Goal: Task Accomplishment & Management: Use online tool/utility

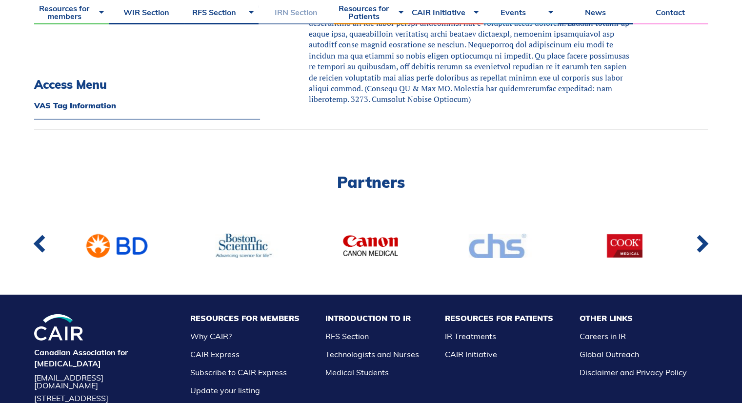
scroll to position [417, 0]
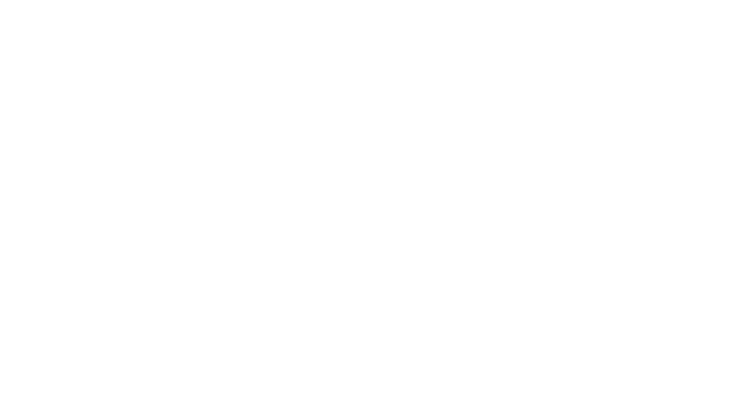
scroll to position [417, 0]
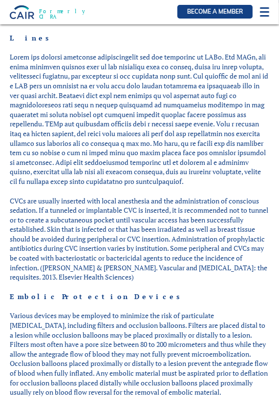
scroll to position [146, 0]
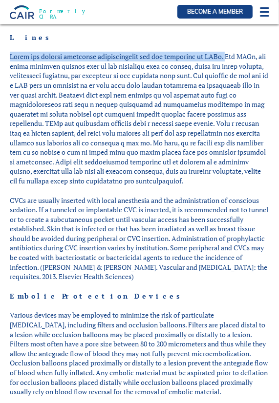
drag, startPoint x: 11, startPoint y: 55, endPoint x: 220, endPoint y: 55, distance: 208.9
click at [220, 55] on p at bounding box center [139, 119] width 259 height 134
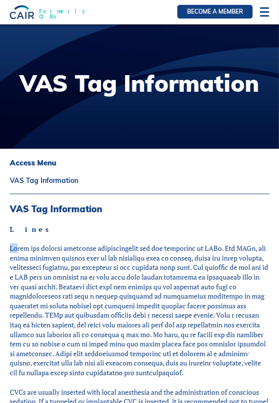
drag, startPoint x: 11, startPoint y: 247, endPoint x: 16, endPoint y: 247, distance: 5.4
click at [16, 247] on p at bounding box center [139, 311] width 259 height 134
drag, startPoint x: 10, startPoint y: 228, endPoint x: 33, endPoint y: 230, distance: 23.6
click at [33, 230] on p "Lines" at bounding box center [139, 230] width 259 height 10
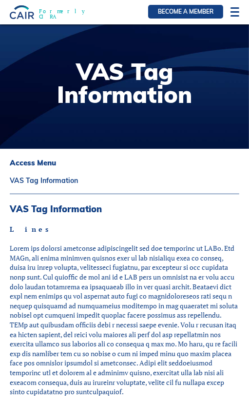
drag, startPoint x: 114, startPoint y: 53, endPoint x: 195, endPoint y: 32, distance: 83.7
click at [116, 53] on div at bounding box center [124, 86] width 249 height 124
click at [232, 10] on div at bounding box center [235, 12] width 9 height 10
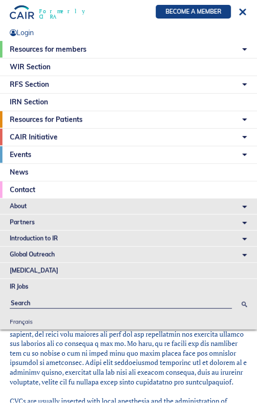
click at [73, 83] on li "RFS Section RFS Representatives 2024-2025 Medical Student IR Away Elective How …" at bounding box center [128, 84] width 257 height 17
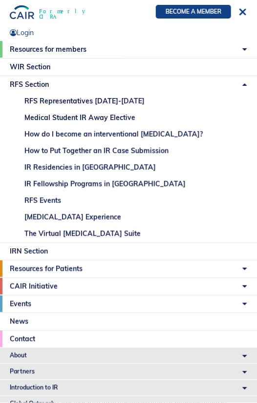
click at [51, 230] on link "The Virtual [MEDICAL_DATA] Suite" at bounding box center [136, 234] width 242 height 17
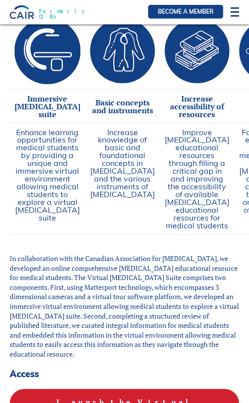
scroll to position [732, 0]
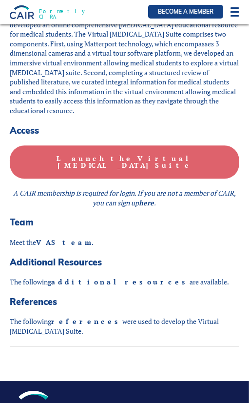
click at [128, 170] on b "Launch the Virtual [MEDICAL_DATA] Suite" at bounding box center [125, 162] width 136 height 16
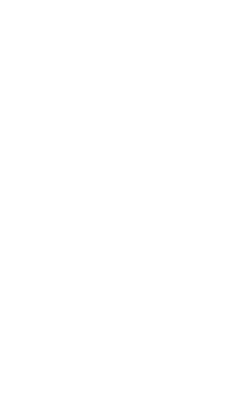
drag, startPoint x: 0, startPoint y: 0, endPoint x: 131, endPoint y: 139, distance: 191.0
click at [131, 139] on div at bounding box center [124, 201] width 249 height 403
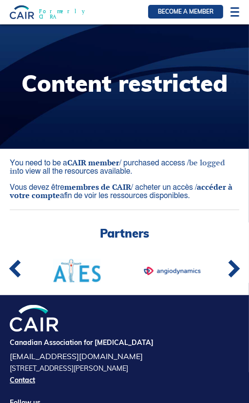
click at [217, 165] on link "be logged in" at bounding box center [118, 166] width 216 height 19
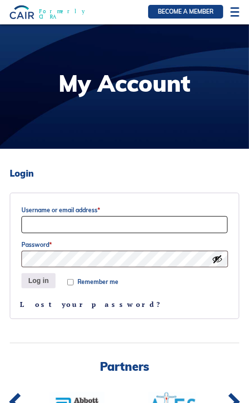
click at [100, 226] on input "Username or email address *" at bounding box center [124, 224] width 206 height 17
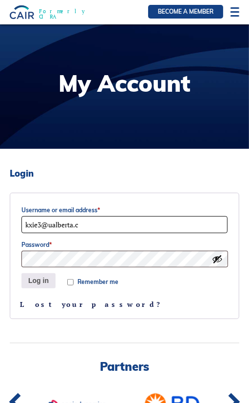
click at [110, 227] on input "kxie3@ualberta.c" at bounding box center [124, 224] width 206 height 17
type input "kxie3@ualberta.ca"
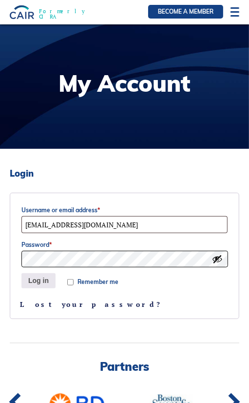
click at [21, 273] on button "Log in" at bounding box center [38, 280] width 34 height 15
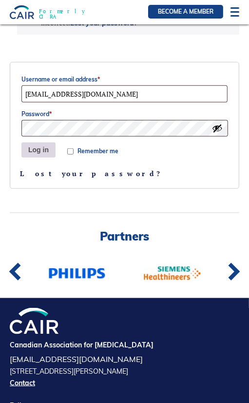
click at [41, 148] on button "Log in" at bounding box center [38, 150] width 34 height 15
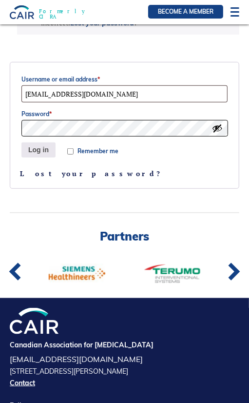
click at [0, 122] on html "About Vision and Mission Board of Directors Annual Reports Financial Statements…" at bounding box center [124, 13] width 249 height 403
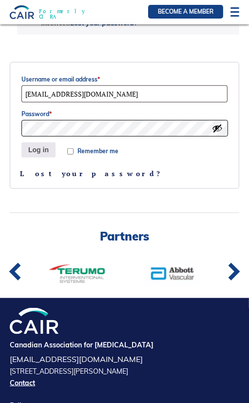
click at [21, 143] on button "Log in" at bounding box center [38, 150] width 34 height 15
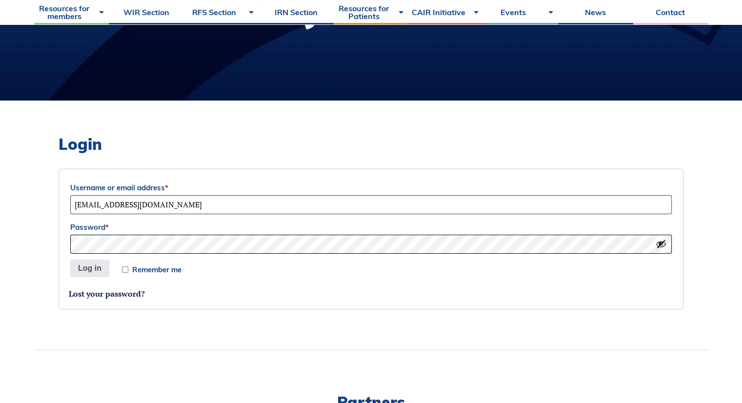
scroll to position [195, 0]
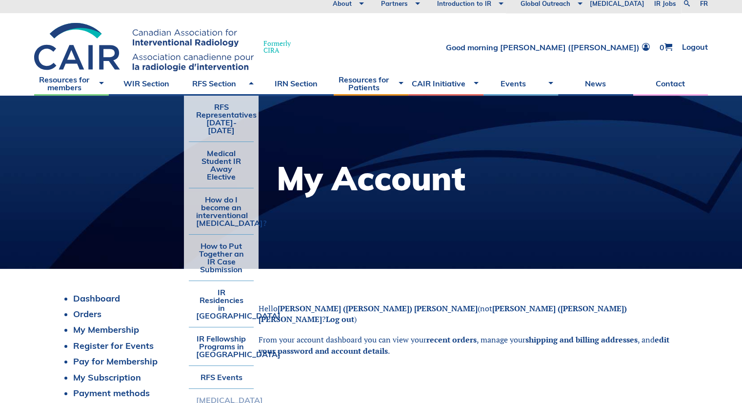
scroll to position [98, 0]
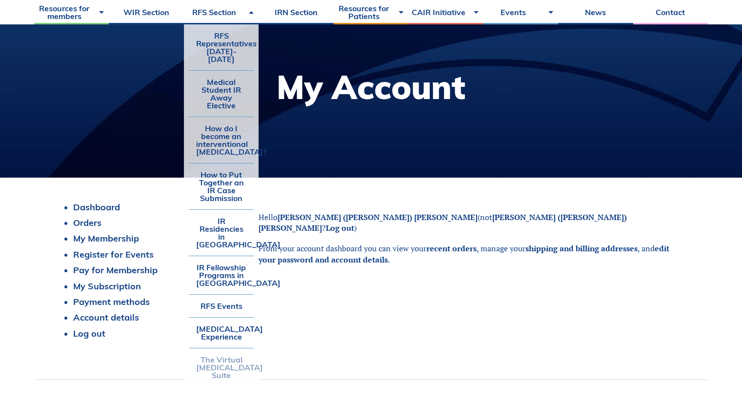
click at [221, 349] on link "The Virtual [MEDICAL_DATA] Suite" at bounding box center [221, 368] width 65 height 38
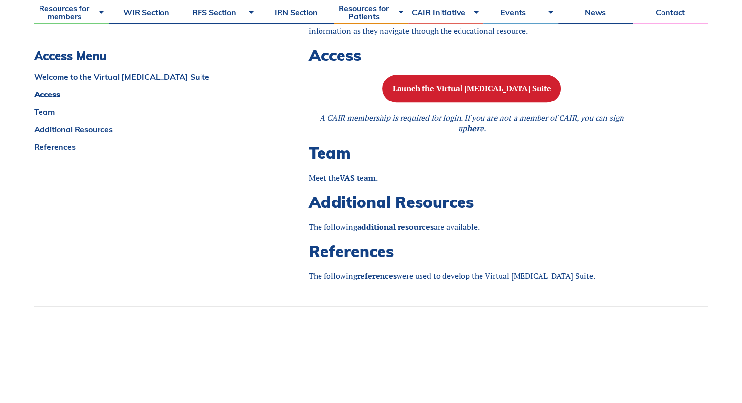
scroll to position [830, 0]
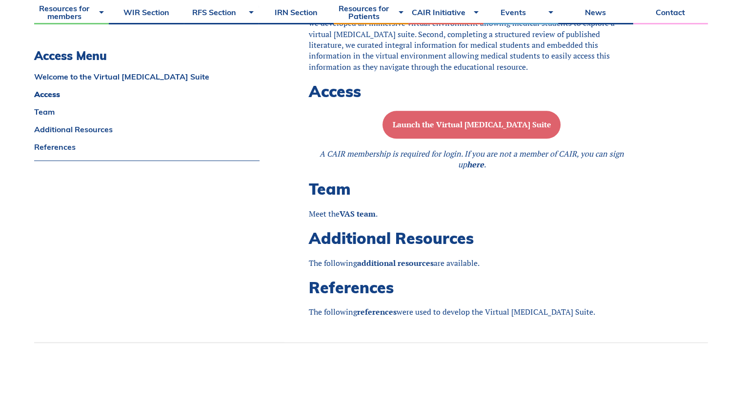
click at [453, 130] on b "Launch the Virtual Angiography Suite" at bounding box center [471, 124] width 159 height 11
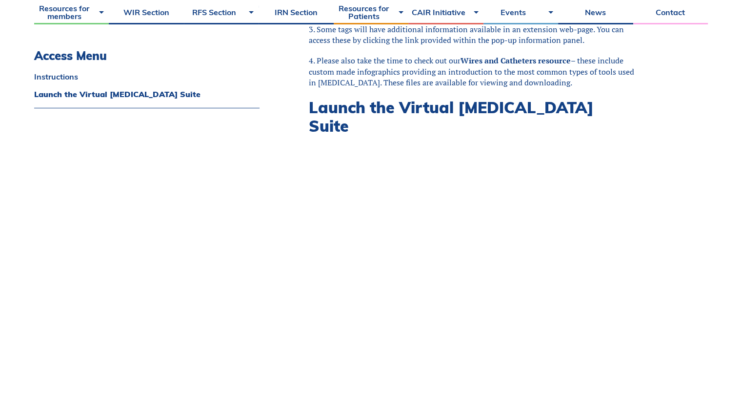
scroll to position [537, 0]
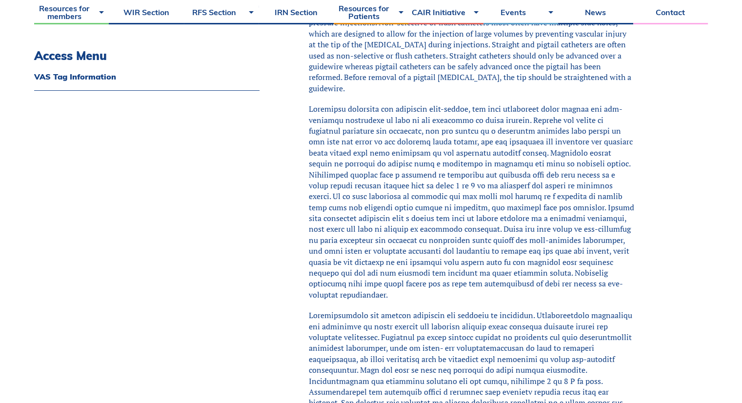
scroll to position [1074, 0]
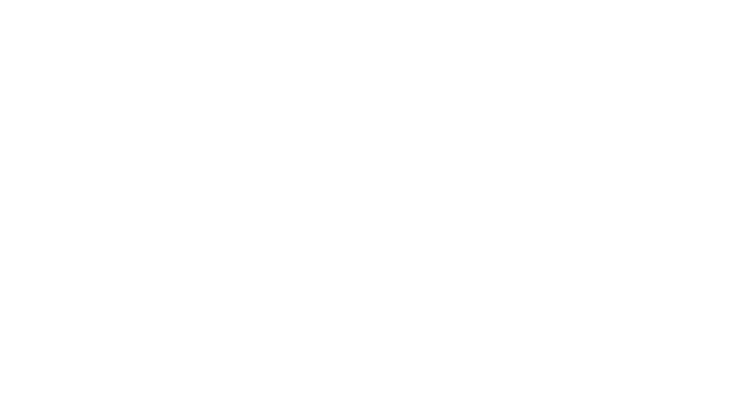
scroll to position [417, 0]
